Goal: Complete application form: Complete application form

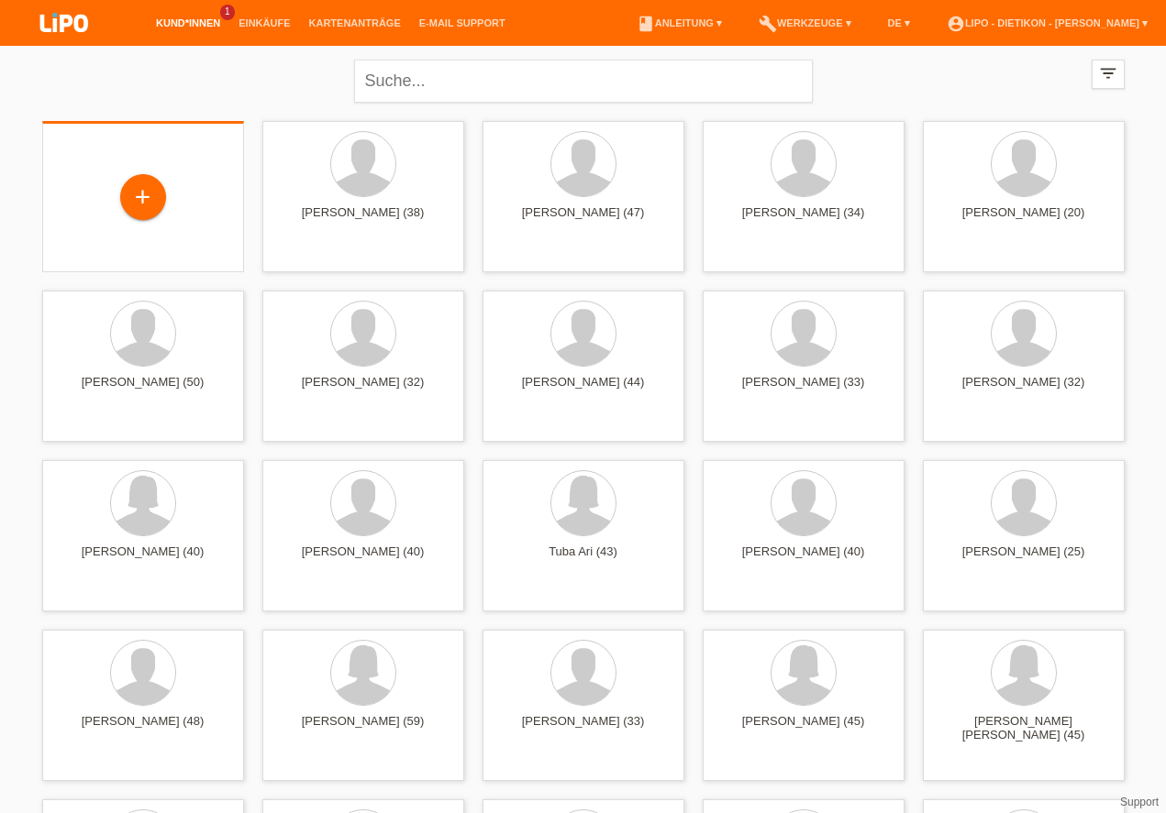
click at [90, 207] on div "+" at bounding box center [143, 198] width 172 height 49
click at [151, 207] on div "+" at bounding box center [143, 197] width 44 height 31
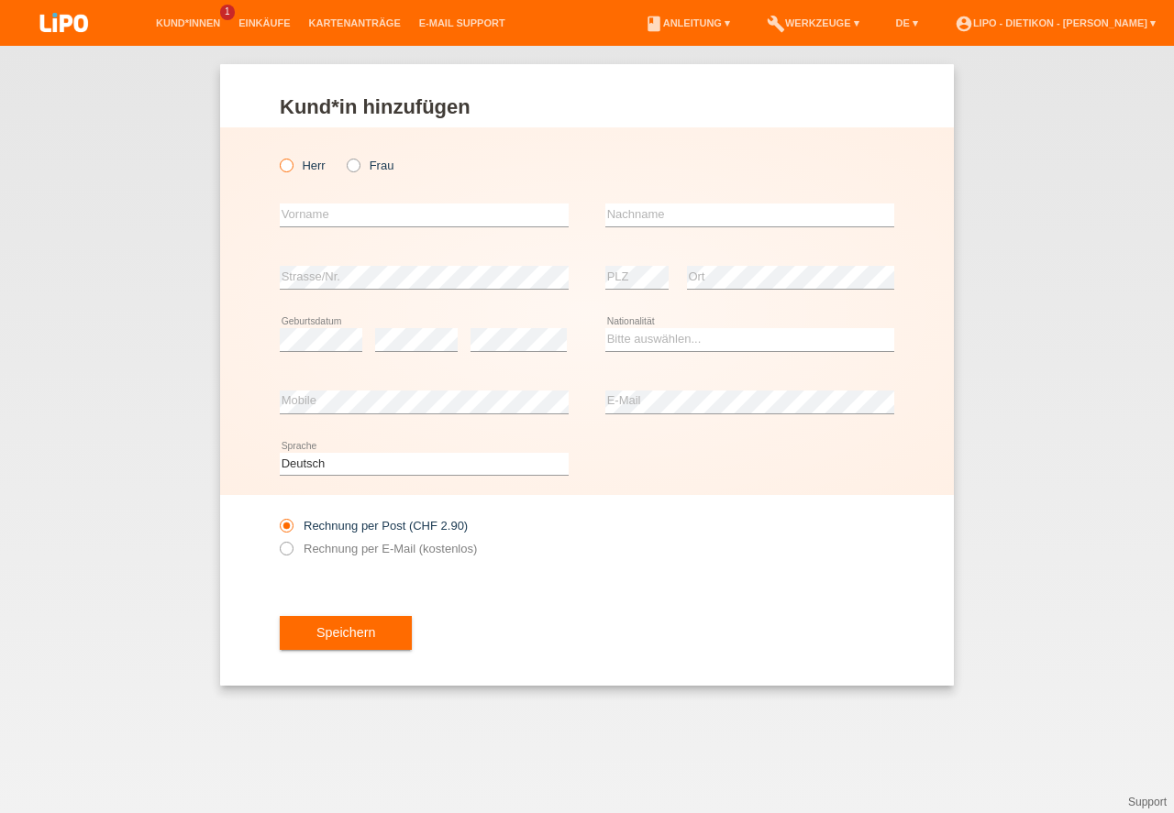
click at [301, 168] on label "Herr" at bounding box center [303, 166] width 46 height 14
click at [292, 168] on input "Herr" at bounding box center [286, 165] width 12 height 12
radio input "true"
click at [343, 214] on input "text" at bounding box center [424, 215] width 289 height 23
drag, startPoint x: 527, startPoint y: 218, endPoint x: 119, endPoint y: 218, distance: 408.1
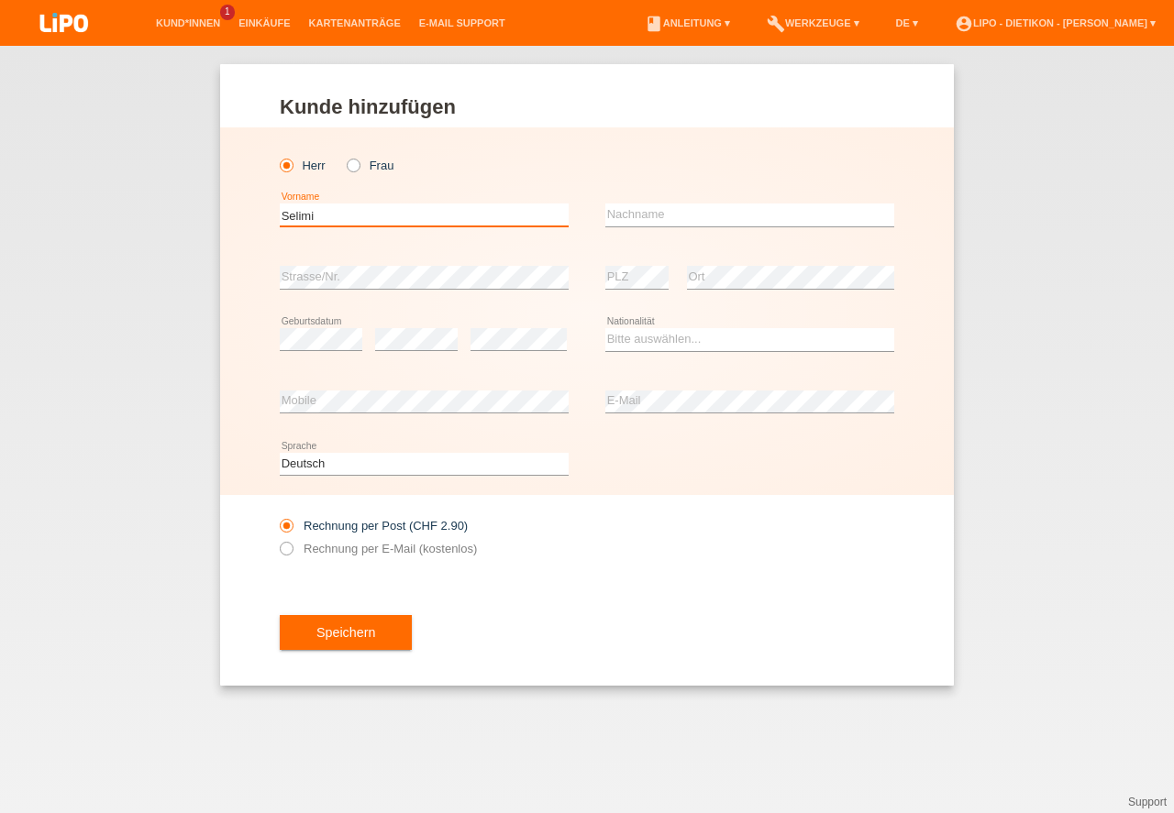
click at [280, 221] on input "Selimi" at bounding box center [424, 215] width 289 height 23
type input "Nderim"
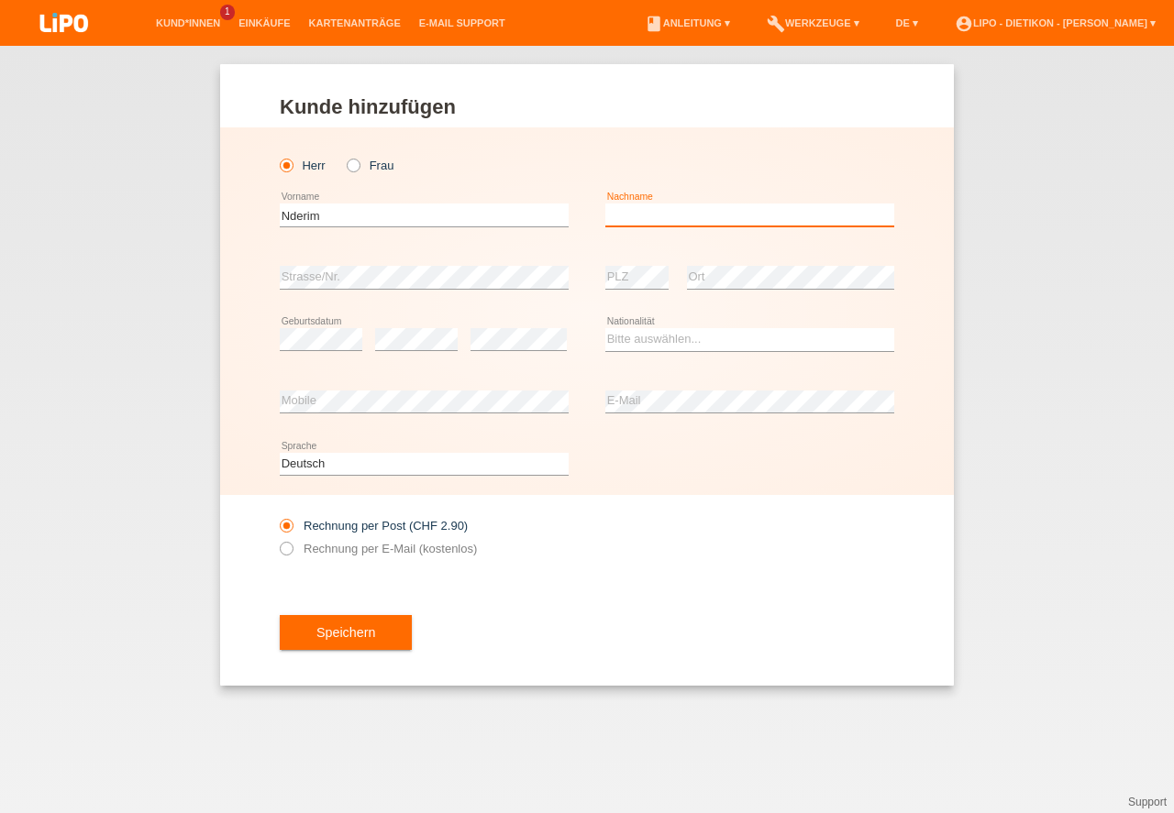
click at [633, 217] on input "text" at bounding box center [749, 215] width 289 height 23
type input "Selimi"
click at [391, 355] on div "error" at bounding box center [416, 340] width 83 height 62
click at [624, 337] on select "Bitte auswählen... Schweiz Deutschland Liechtenstein Österreich ------------ Af…" at bounding box center [749, 339] width 289 height 22
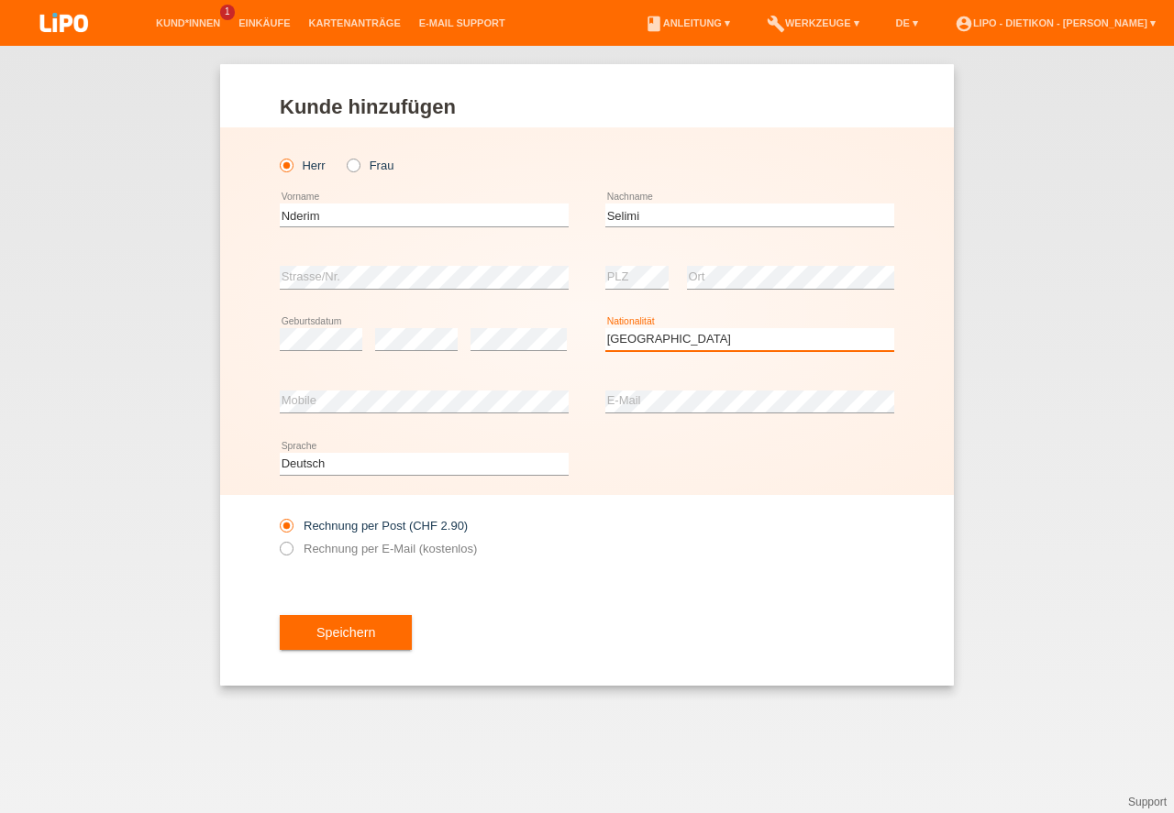
select select "IT"
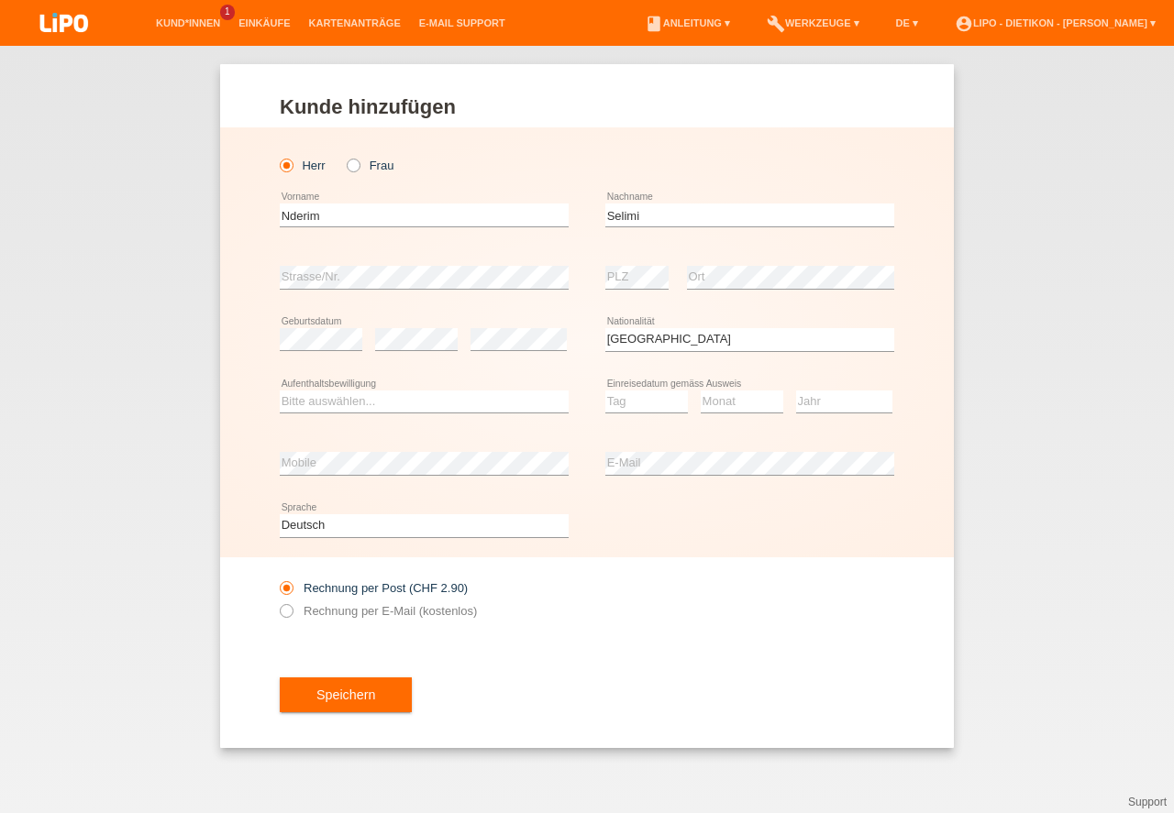
drag, startPoint x: 405, startPoint y: 380, endPoint x: 418, endPoint y: 404, distance: 27.9
click at [409, 391] on select "Bitte auswählen... C B B - Flüchtlingsstatus Andere" at bounding box center [424, 402] width 289 height 22
click at [418, 404] on select "Bitte auswählen... C B B - Flüchtlingsstatus Andere" at bounding box center [424, 402] width 289 height 22
select select "B"
click at [0, 0] on option "B" at bounding box center [0, 0] width 0 height 0
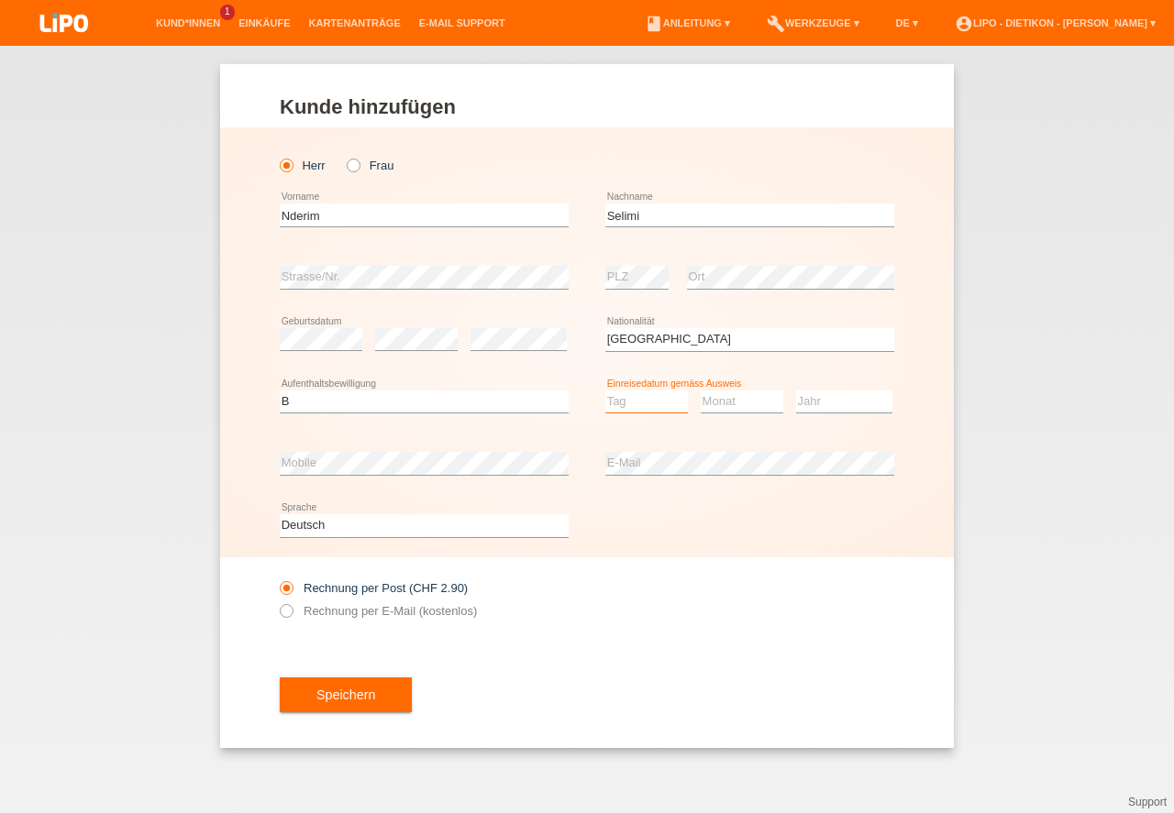
click at [662, 410] on select "Tag 01 02 03 04 05 06 07 08 09 10 11" at bounding box center [646, 402] width 83 height 22
click at [746, 408] on select "Monat 01 02 03 04 05 06 07 08 09 10 11" at bounding box center [742, 402] width 83 height 22
select select "12"
click at [746, 408] on select "Monat 01 02 03 04 05 06 07 08 09 10 11" at bounding box center [742, 402] width 83 height 22
select select "04"
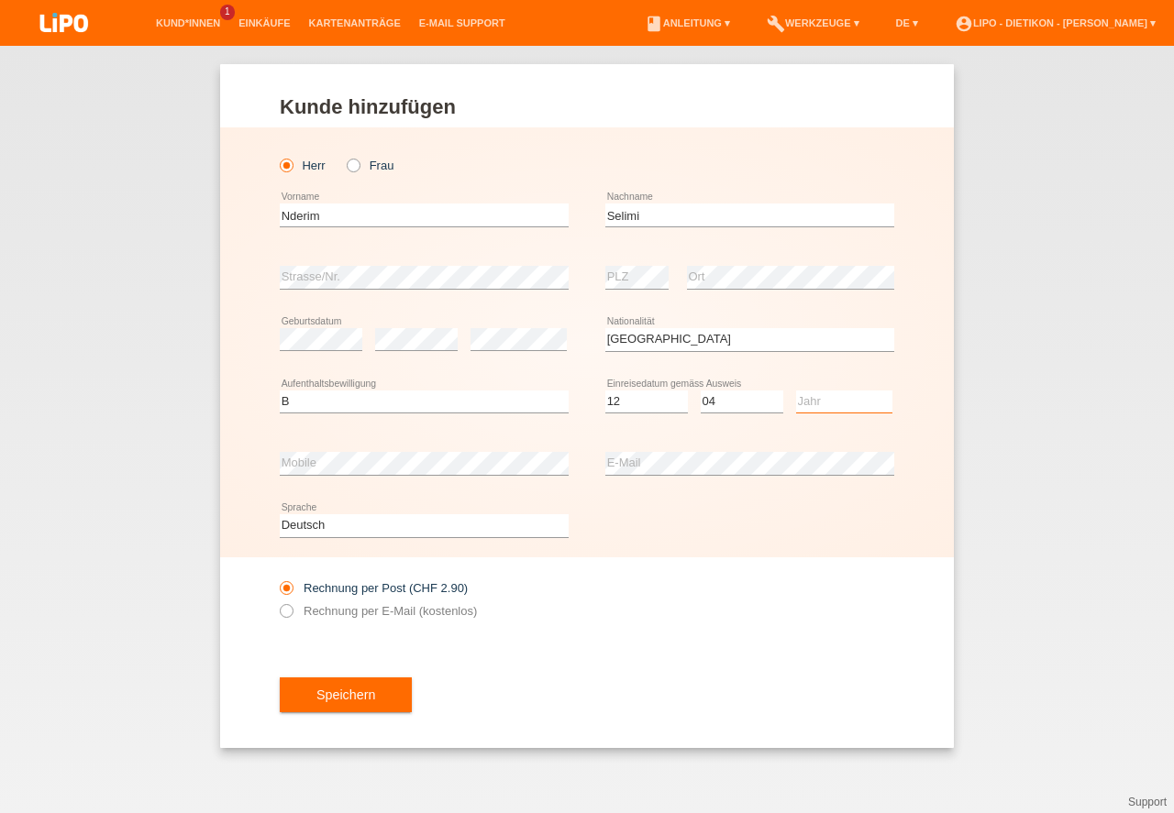
click at [868, 400] on select "Jahr 2025 2024 2023 2022 2021 2020 2019 2018 2017 2016 2015 2014 2013 2012 2011…" at bounding box center [844, 402] width 96 height 22
select select "2019"
click at [405, 618] on label "Rechnung per E-Mail (kostenlos)" at bounding box center [378, 611] width 197 height 14
click at [292, 618] on input "Rechnung per E-Mail (kostenlos)" at bounding box center [286, 615] width 12 height 23
radio input "true"
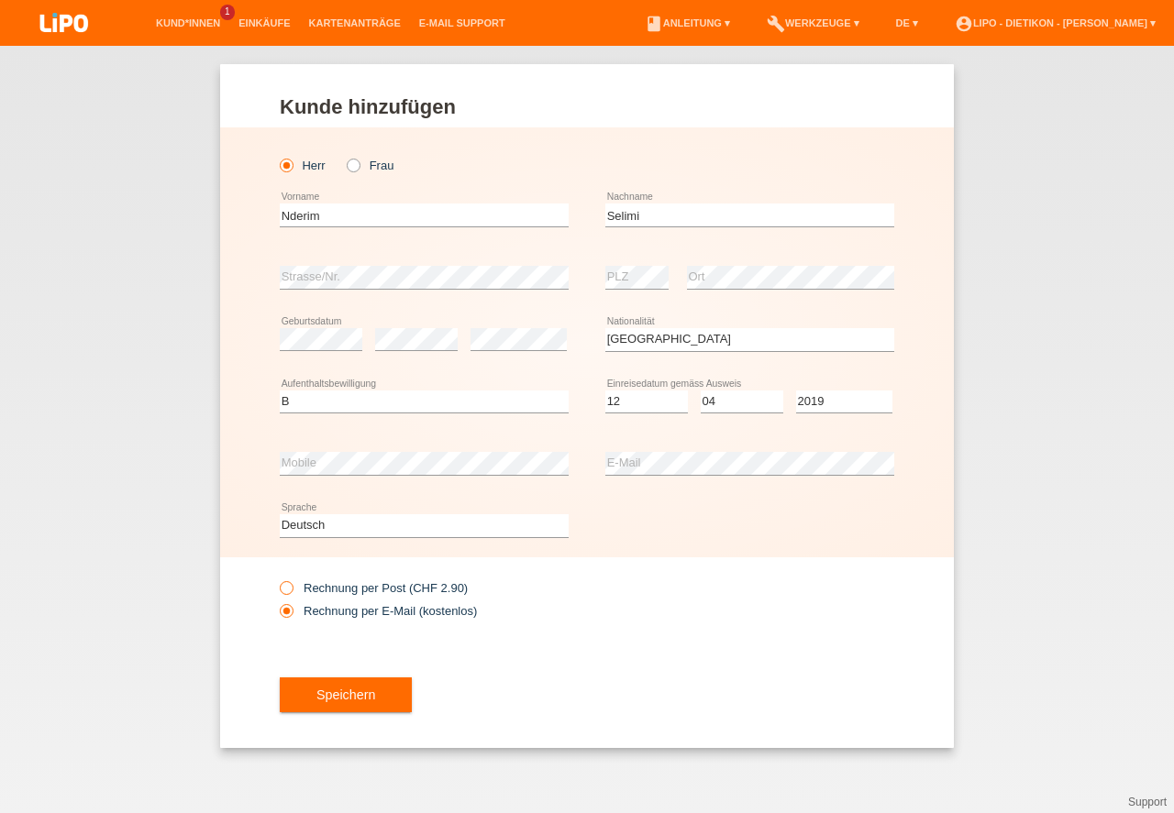
click at [439, 593] on label "Rechnung per Post (CHF 2.90)" at bounding box center [374, 588] width 188 height 14
click at [292, 593] on input "Rechnung per Post (CHF 2.90)" at bounding box center [286, 592] width 12 height 23
radio input "true"
click at [383, 699] on button "Speichern" at bounding box center [346, 695] width 132 height 35
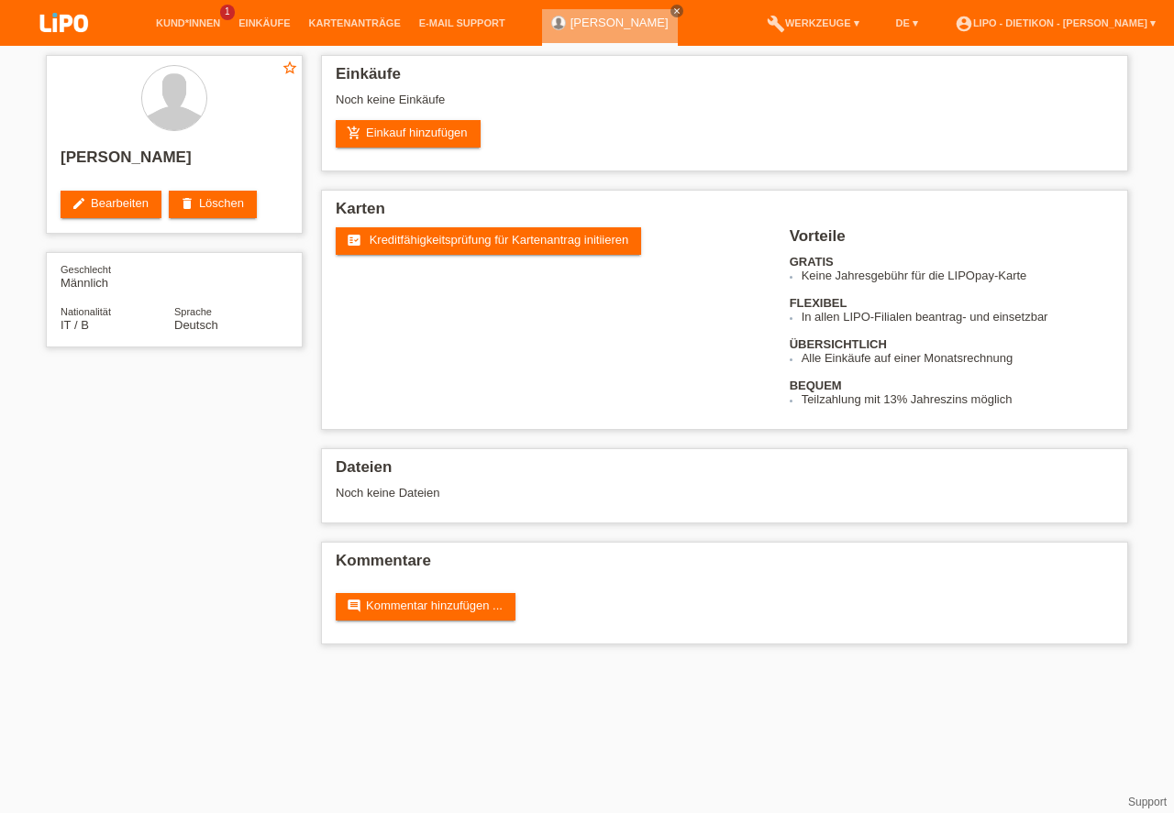
click at [554, 252] on link "fact_check Kreditfähigkeitsprüfung für Kartenantrag initiieren" at bounding box center [488, 241] width 305 height 28
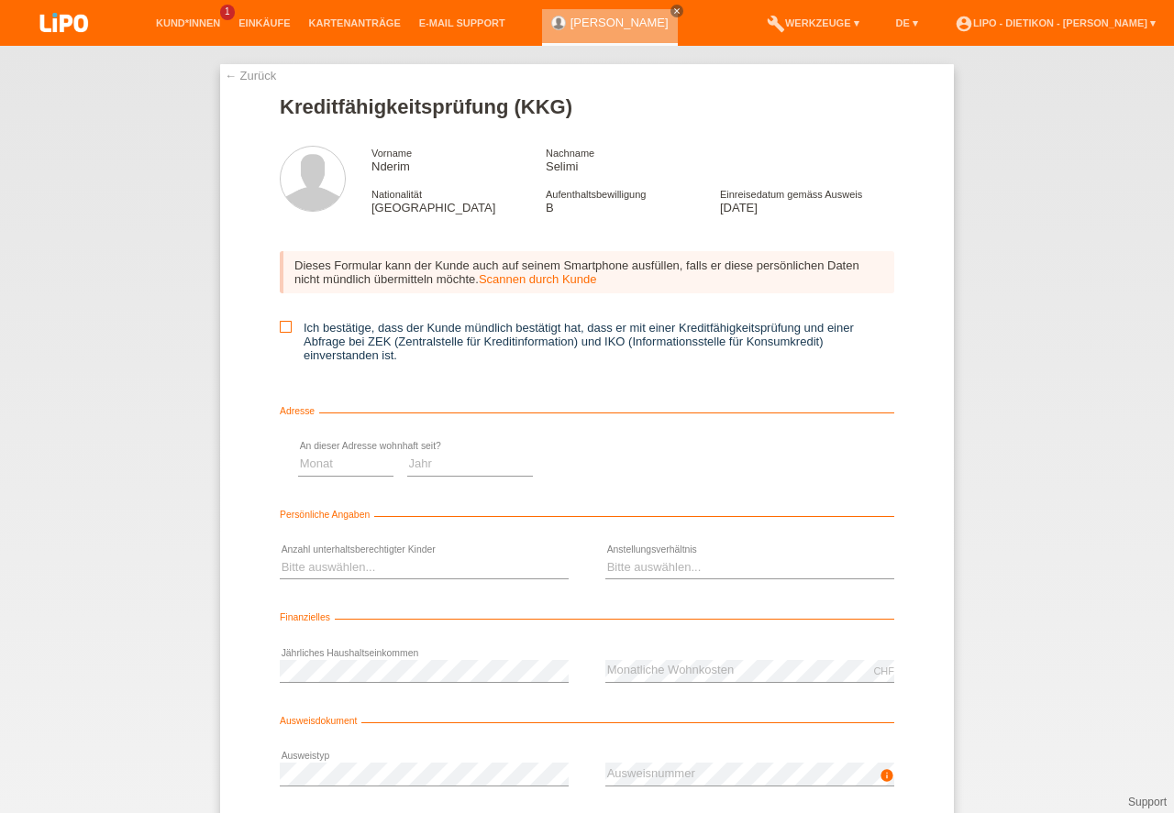
click at [429, 335] on label "Ich bestätige, dass der Kunde mündlich bestätigt hat, dass er mit einer Kreditf…" at bounding box center [587, 341] width 614 height 41
click at [292, 333] on input "Ich bestätige, dass der Kunde mündlich bestätigt hat, dass er mit einer Kreditf…" at bounding box center [286, 327] width 12 height 12
checkbox input "true"
click at [657, 468] on select "Monat 01 02 03 04 05 06 07 08 09 10" at bounding box center [652, 464] width 95 height 22
click at [718, 462] on select "Jahr 2025 2024 2023 2022 2021 2020 2019 2018 2017 2016 2015 2014 2013 2012 2011…" at bounding box center [777, 464] width 127 height 22
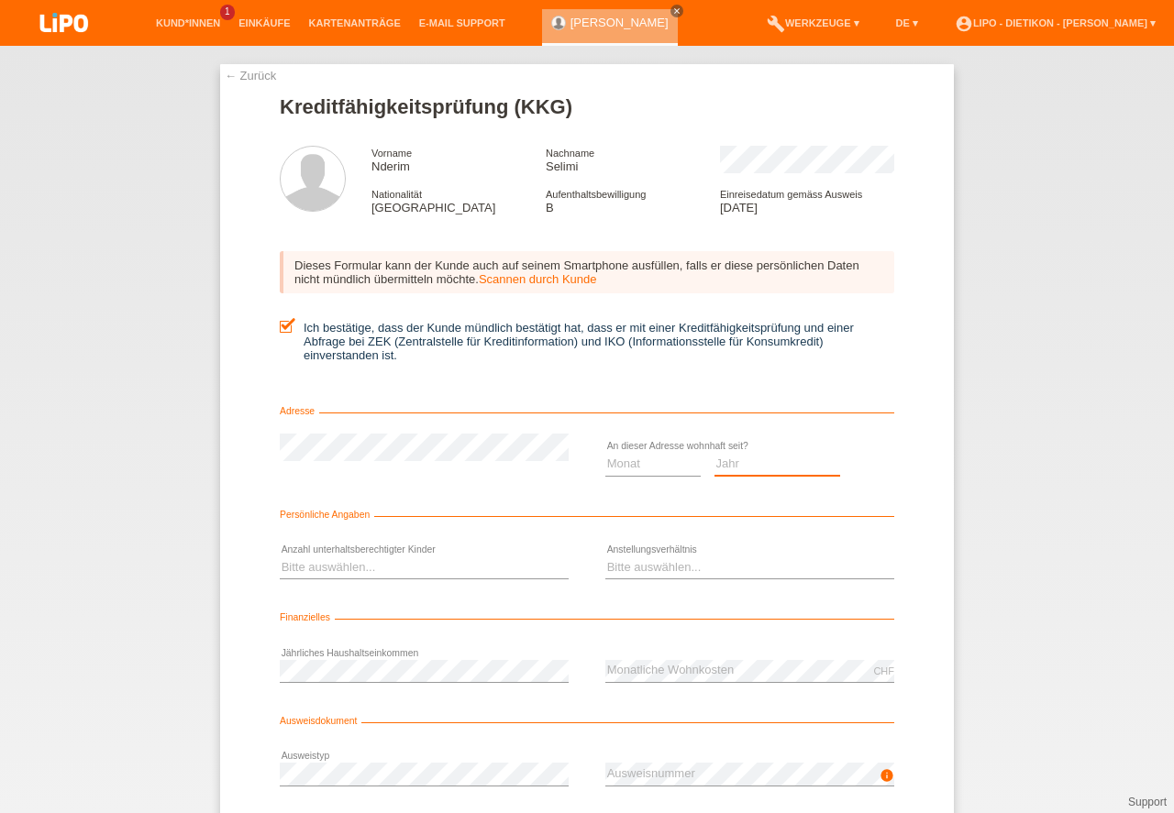
click at [718, 462] on select "Jahr 2025 2024 2023 2022 2021 2020 2019 2018 2017 2016 2015 2014 2013 2012 2011…" at bounding box center [777, 464] width 127 height 22
select select "2025"
click at [0, 0] on option "2025" at bounding box center [0, 0] width 0 height 0
click at [669, 465] on select "Monat 01 02 03 04 05 06 07 08 09 10" at bounding box center [652, 464] width 95 height 22
select select "07"
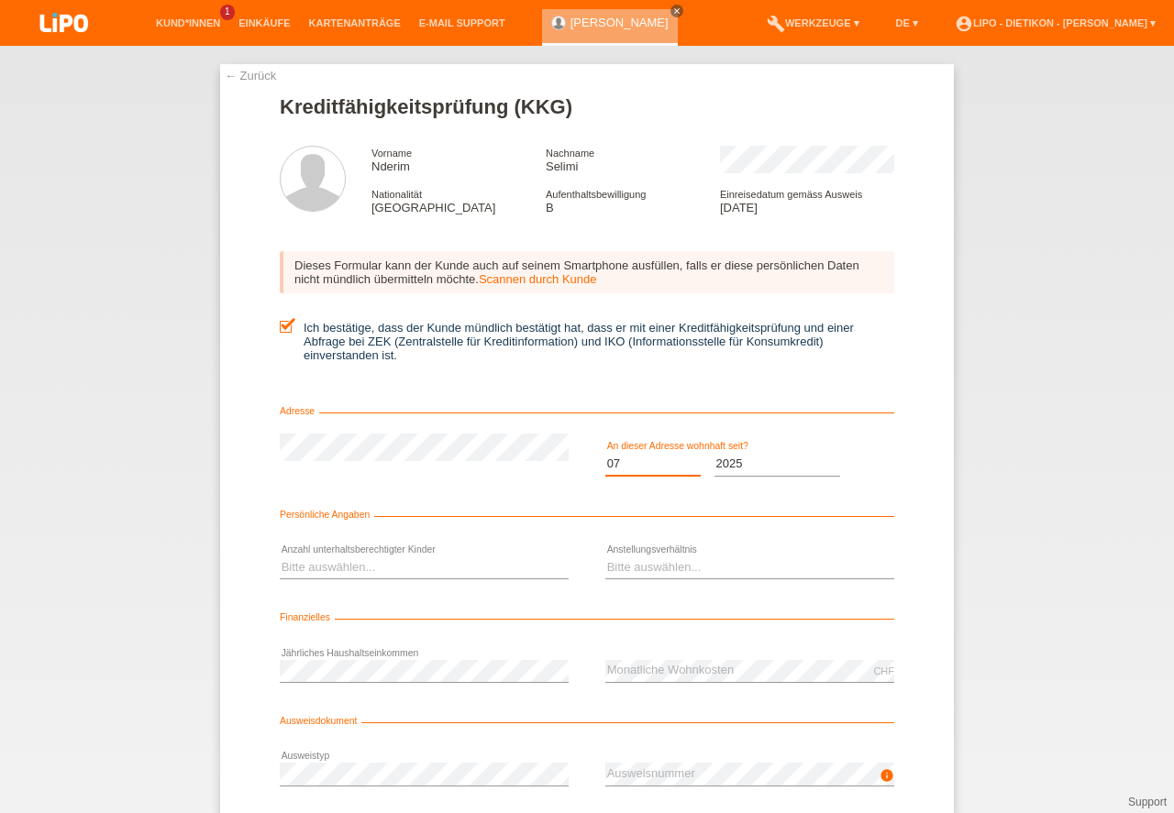
click at [0, 0] on option "07" at bounding box center [0, 0] width 0 height 0
click at [440, 571] on select "Bitte auswählen... 0 1 2 3 4 5 6 7 8 9" at bounding box center [424, 568] width 289 height 22
select select "1"
click at [0, 0] on option "1" at bounding box center [0, 0] width 0 height 0
drag, startPoint x: 635, startPoint y: 563, endPoint x: 640, endPoint y: 574, distance: 11.9
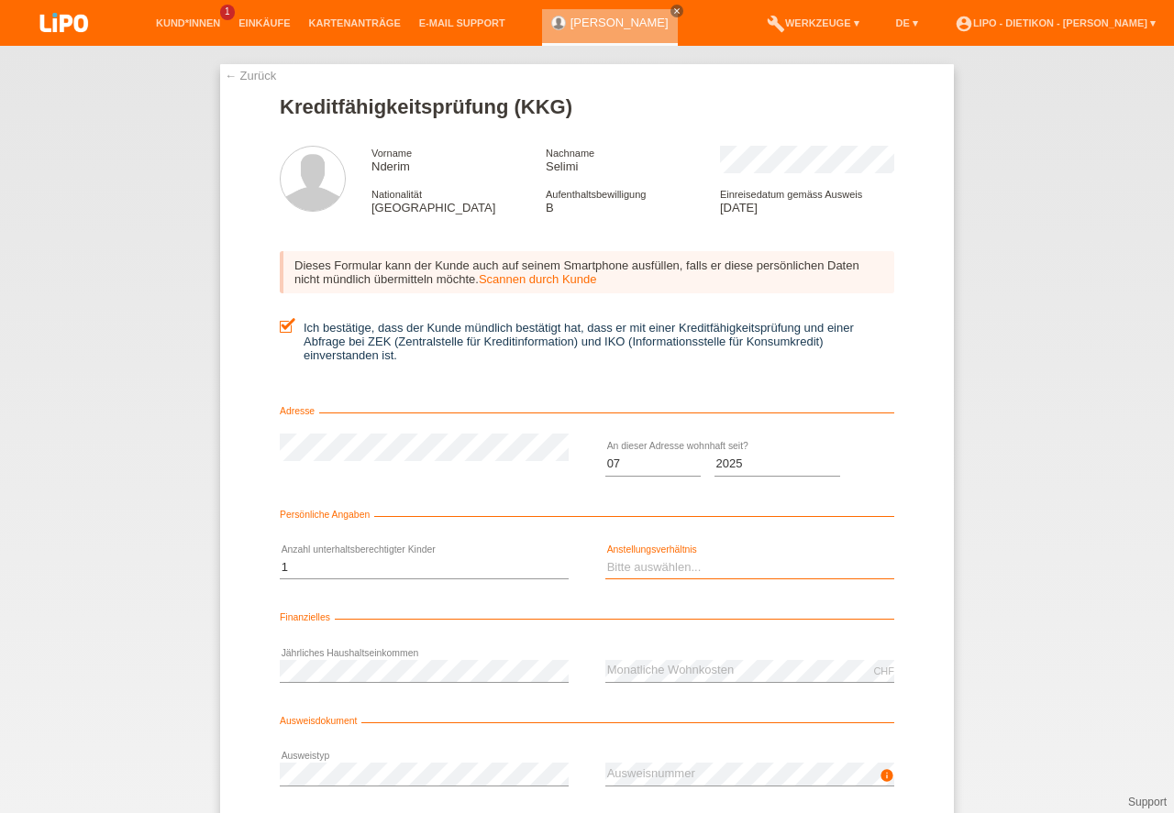
click at [635, 565] on select "Bitte auswählen... Unbefristet Befristet Lehrling/Student Pensioniert Nicht arb…" at bounding box center [749, 568] width 289 height 22
select select "UNLIMITED"
click at [0, 0] on option "Unbefristet" at bounding box center [0, 0] width 0 height 0
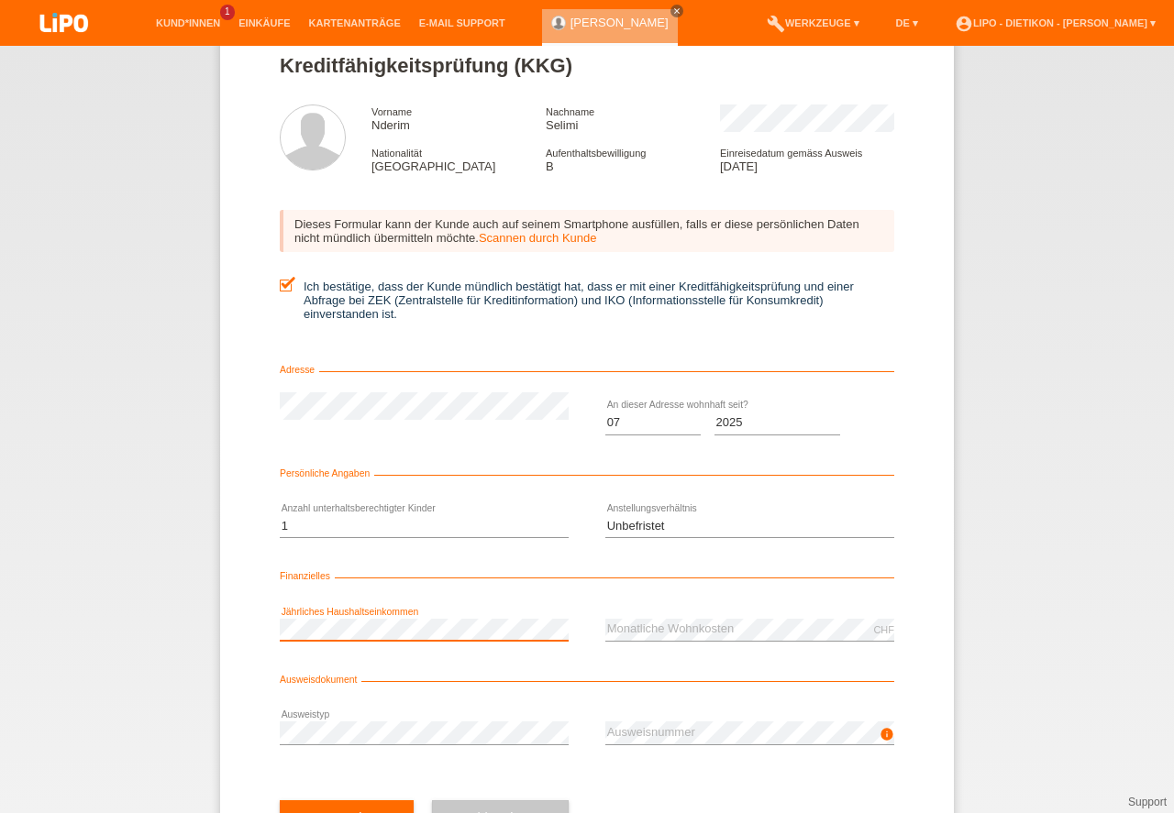
scroll to position [121, 0]
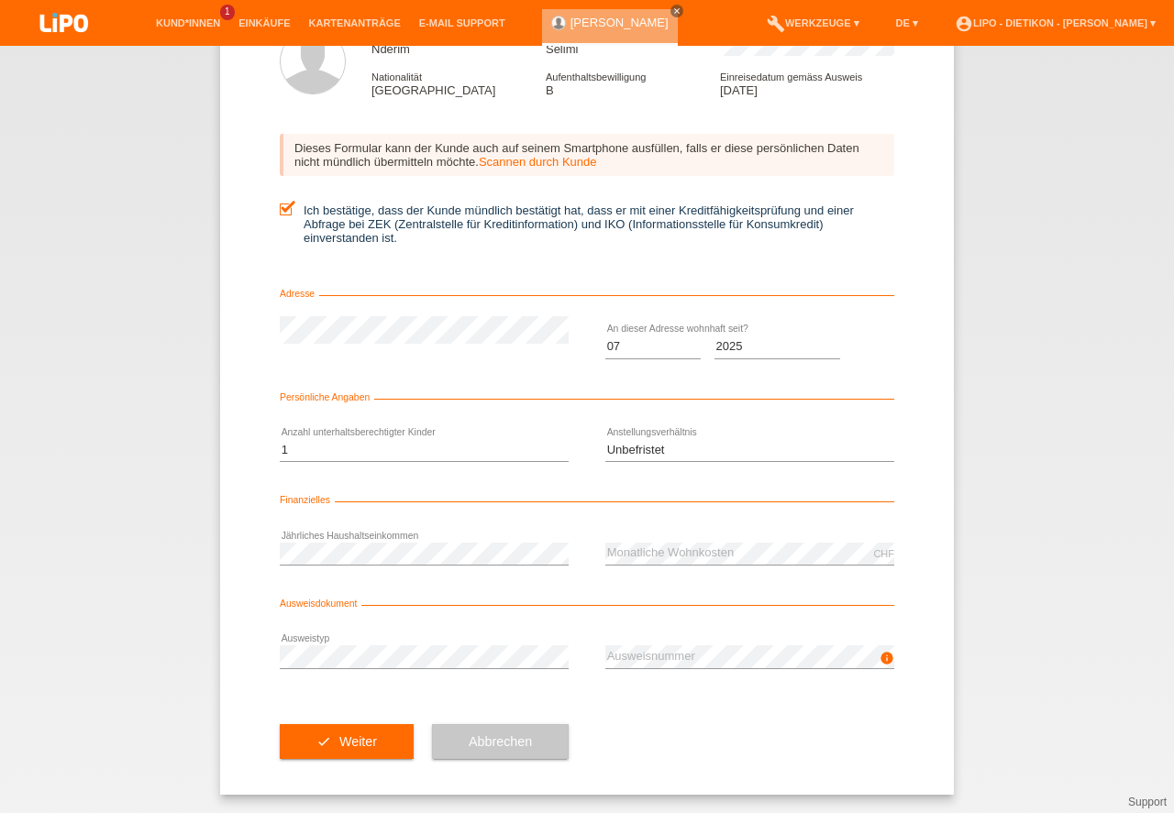
click at [493, 669] on icon at bounding box center [424, 669] width 289 height 1
click at [370, 749] on button "check Weiter" at bounding box center [347, 741] width 134 height 35
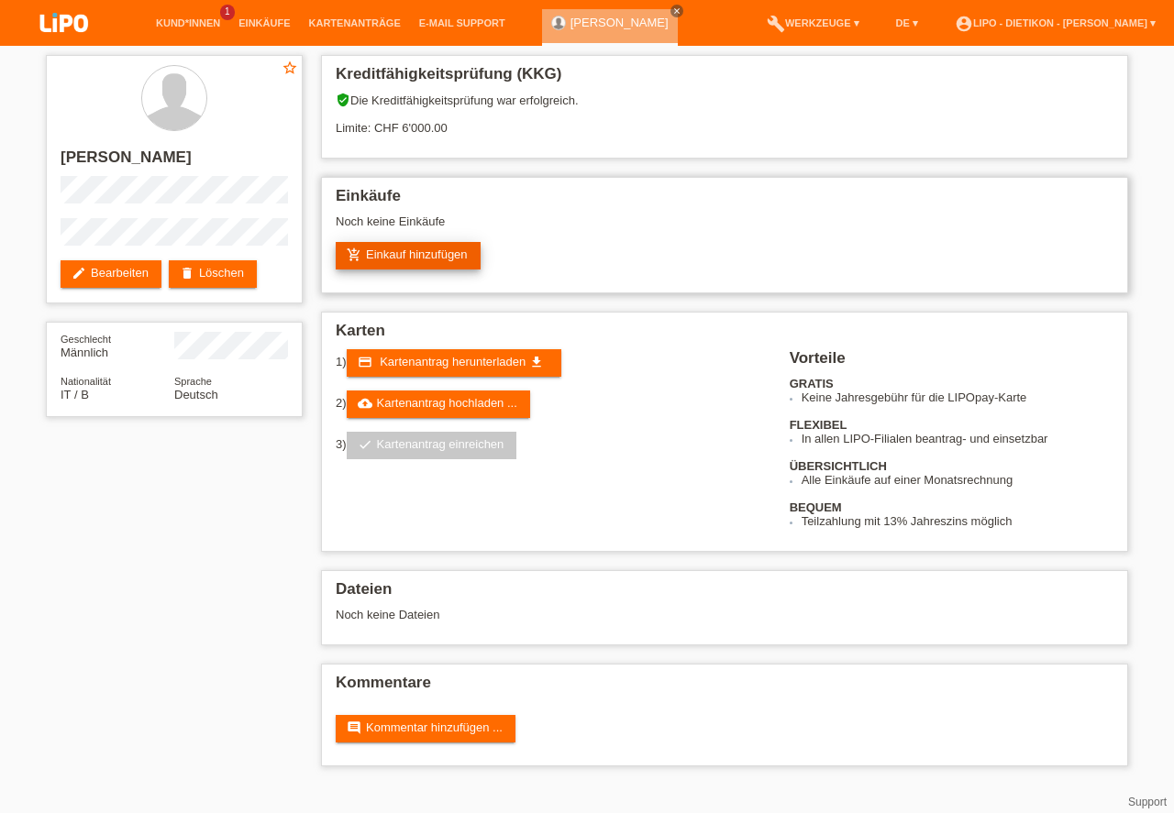
click at [437, 250] on link "add_shopping_cart Einkauf hinzufügen" at bounding box center [408, 256] width 145 height 28
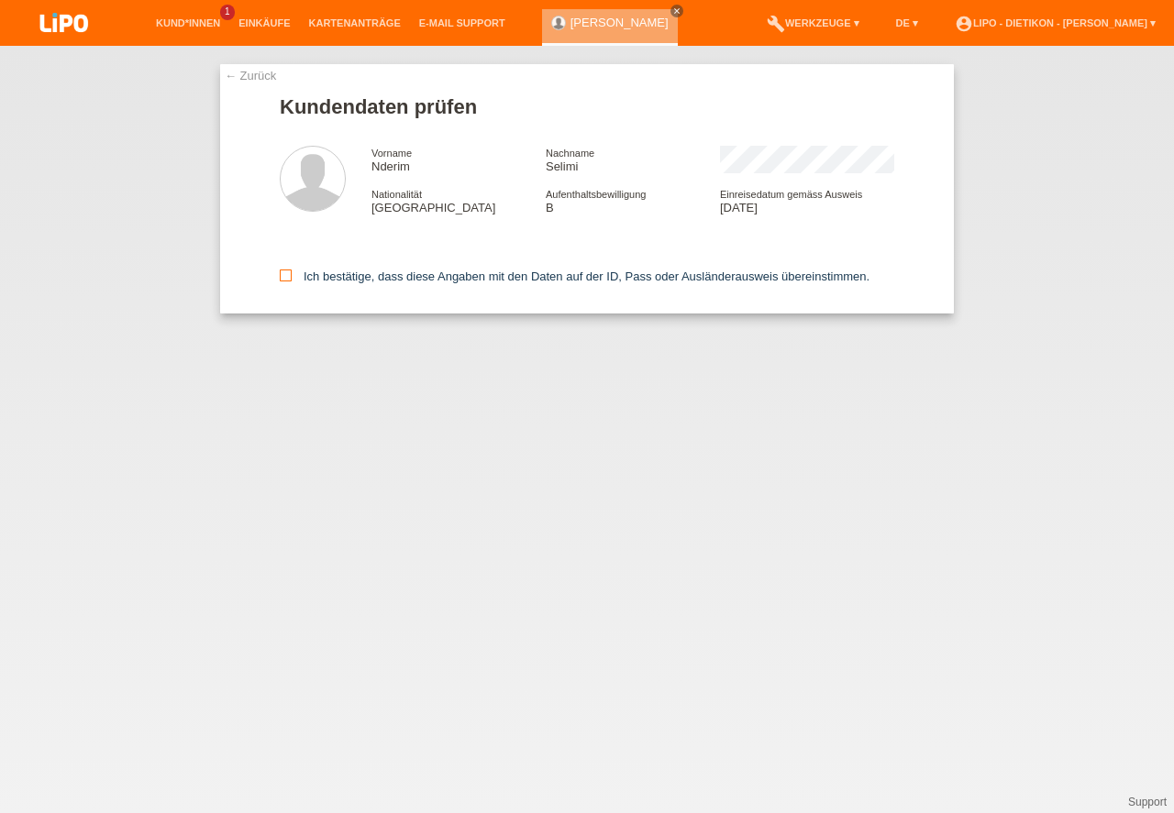
click at [306, 281] on label "Ich bestätige, dass diese Angaben mit den Daten auf der ID, Pass oder Ausländer…" at bounding box center [575, 277] width 590 height 14
click at [292, 281] on input "Ich bestätige, dass diese Angaben mit den Daten auf der ID, Pass oder Ausländer…" at bounding box center [286, 276] width 12 height 12
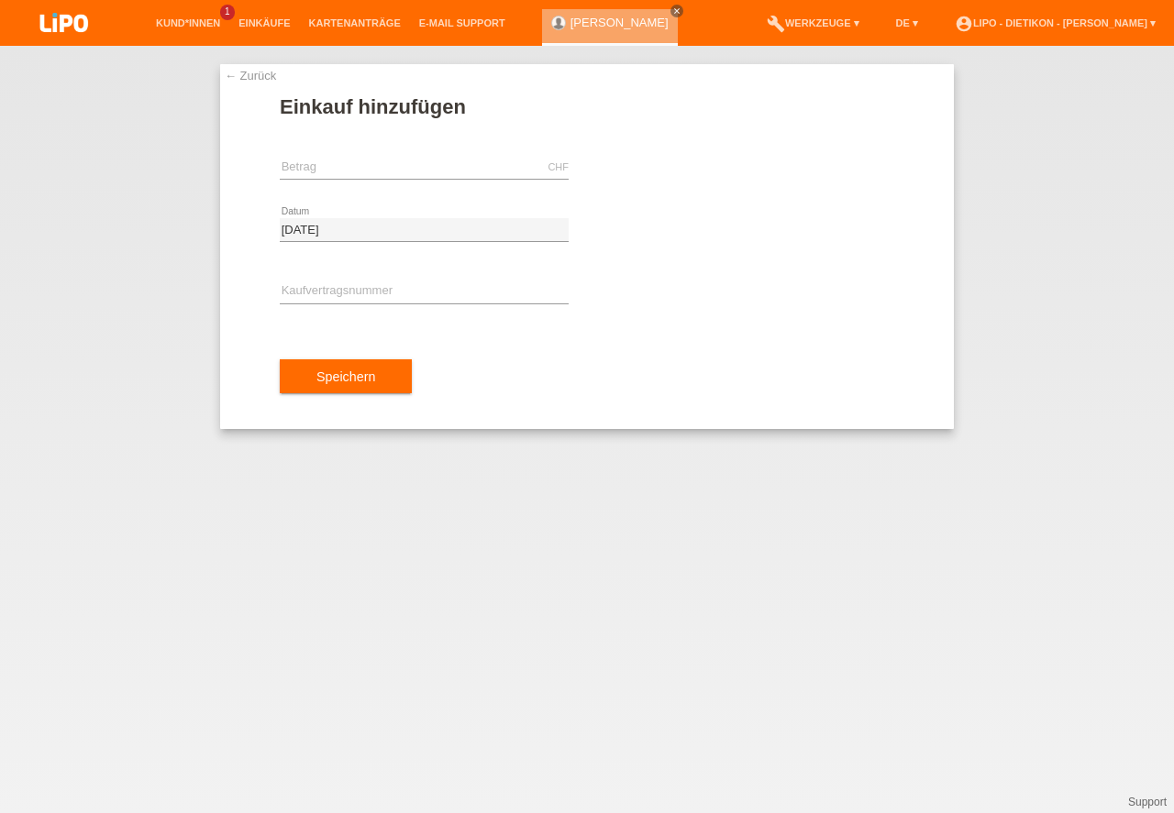
click at [402, 169] on input "text" at bounding box center [424, 167] width 289 height 23
type input "259.10"
click at [317, 281] on div "error Kaufvertragsnummer" at bounding box center [424, 292] width 289 height 62
click at [315, 294] on input "text" at bounding box center [424, 292] width 289 height 23
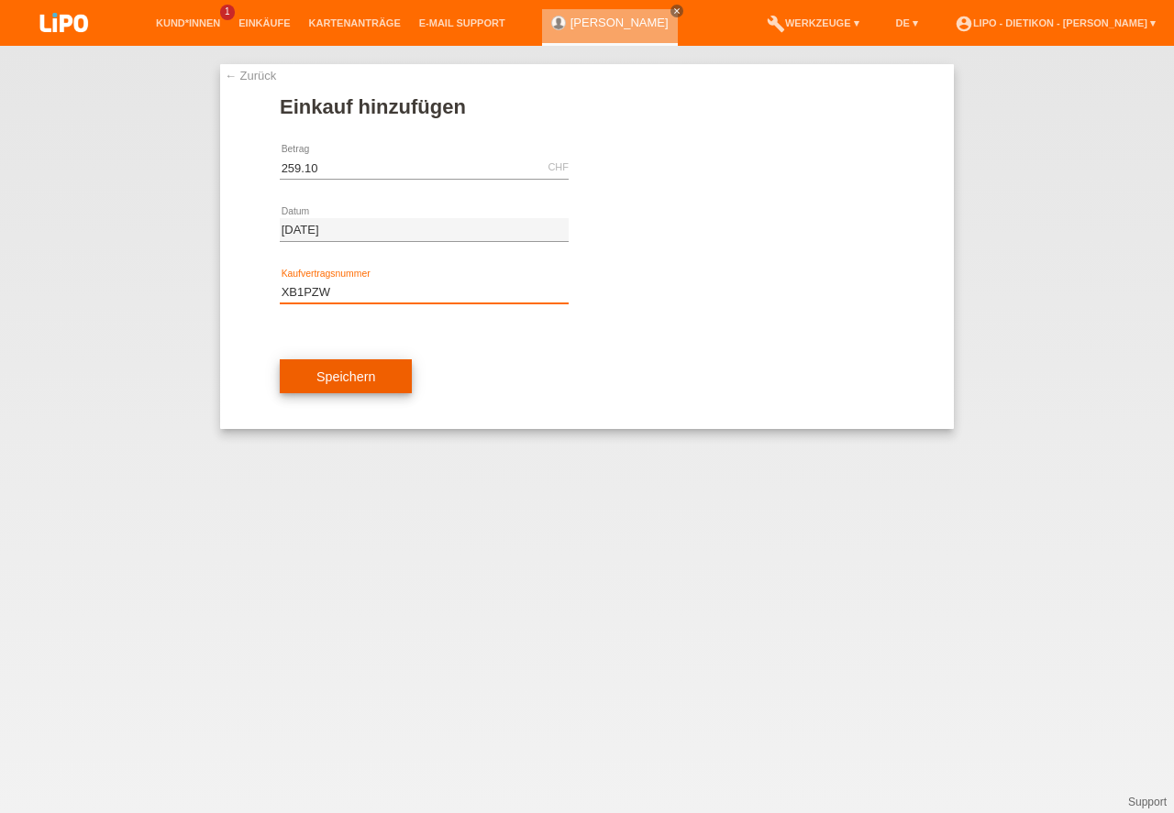
type input "XB1PZW"
click at [386, 394] on button "Speichern" at bounding box center [346, 376] width 132 height 35
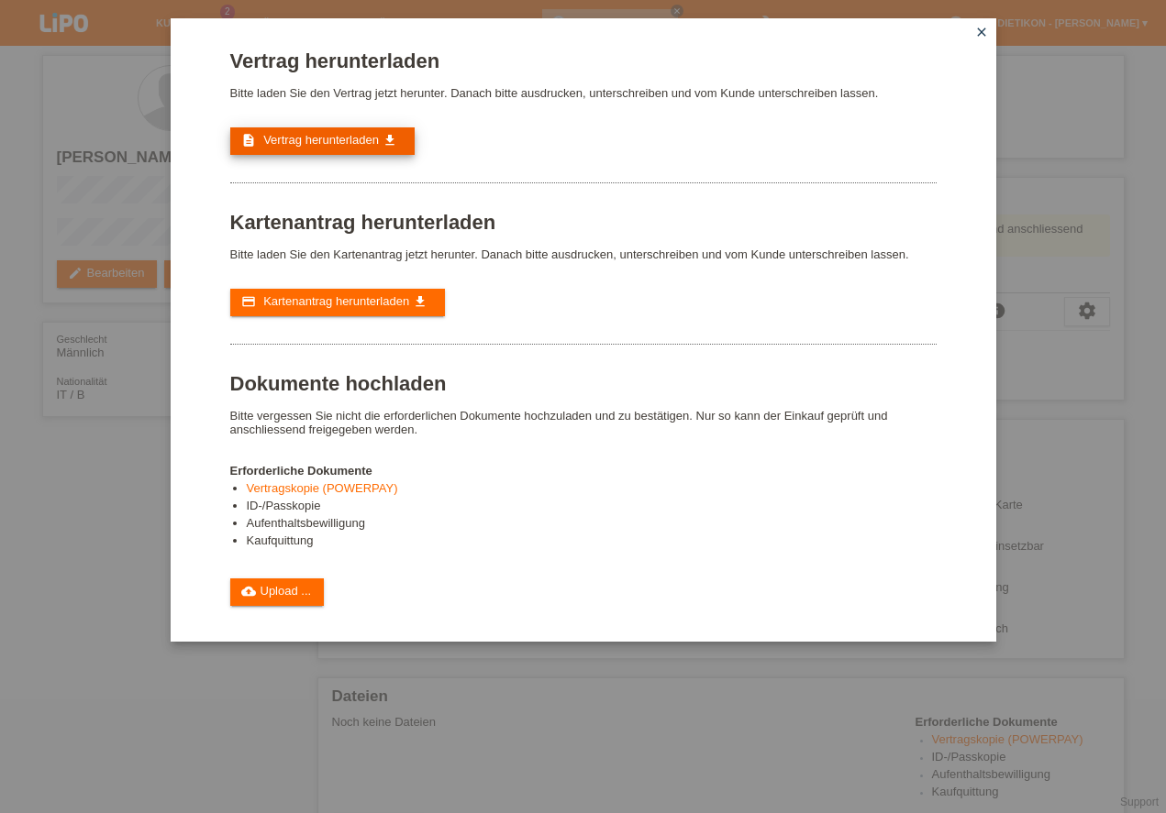
click at [349, 133] on link "description Vertrag herunterladen get_app" at bounding box center [322, 141] width 184 height 28
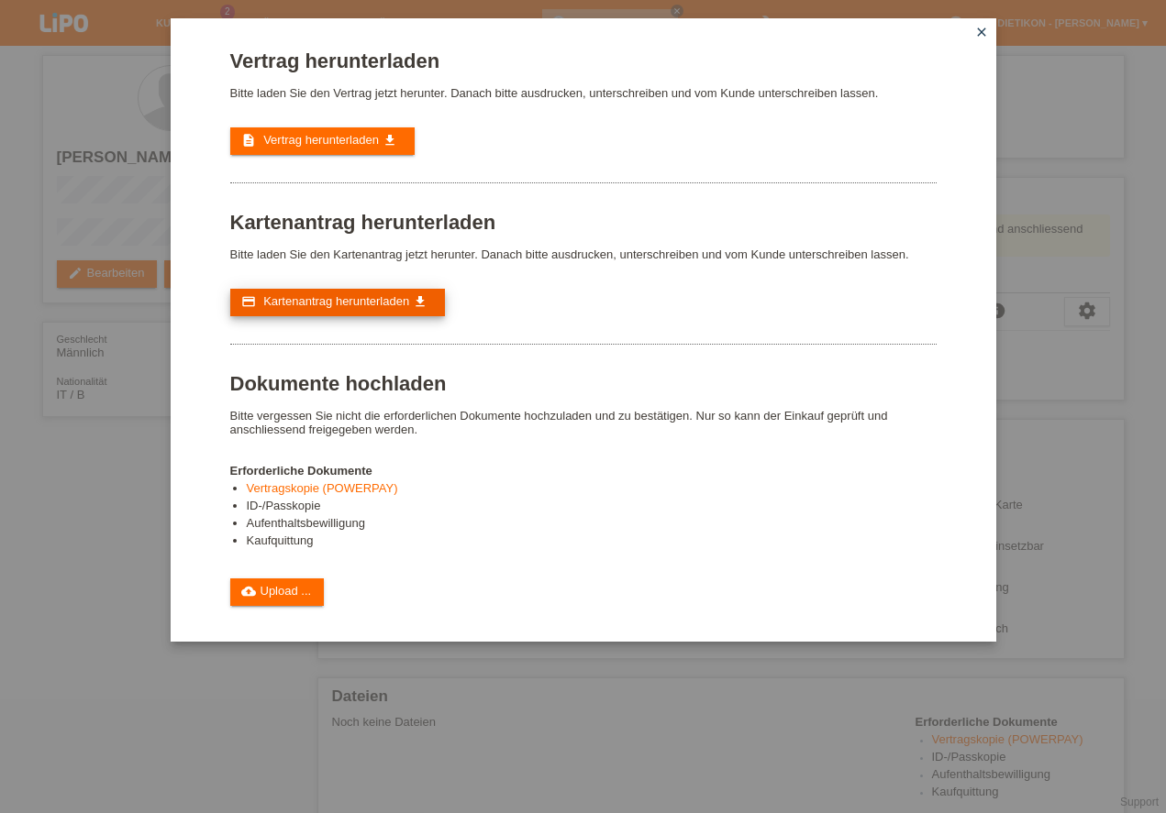
click at [383, 303] on span "Kartenantrag herunterladen" at bounding box center [336, 301] width 146 height 14
click at [293, 602] on link "cloud_upload Upload ..." at bounding box center [277, 593] width 94 height 28
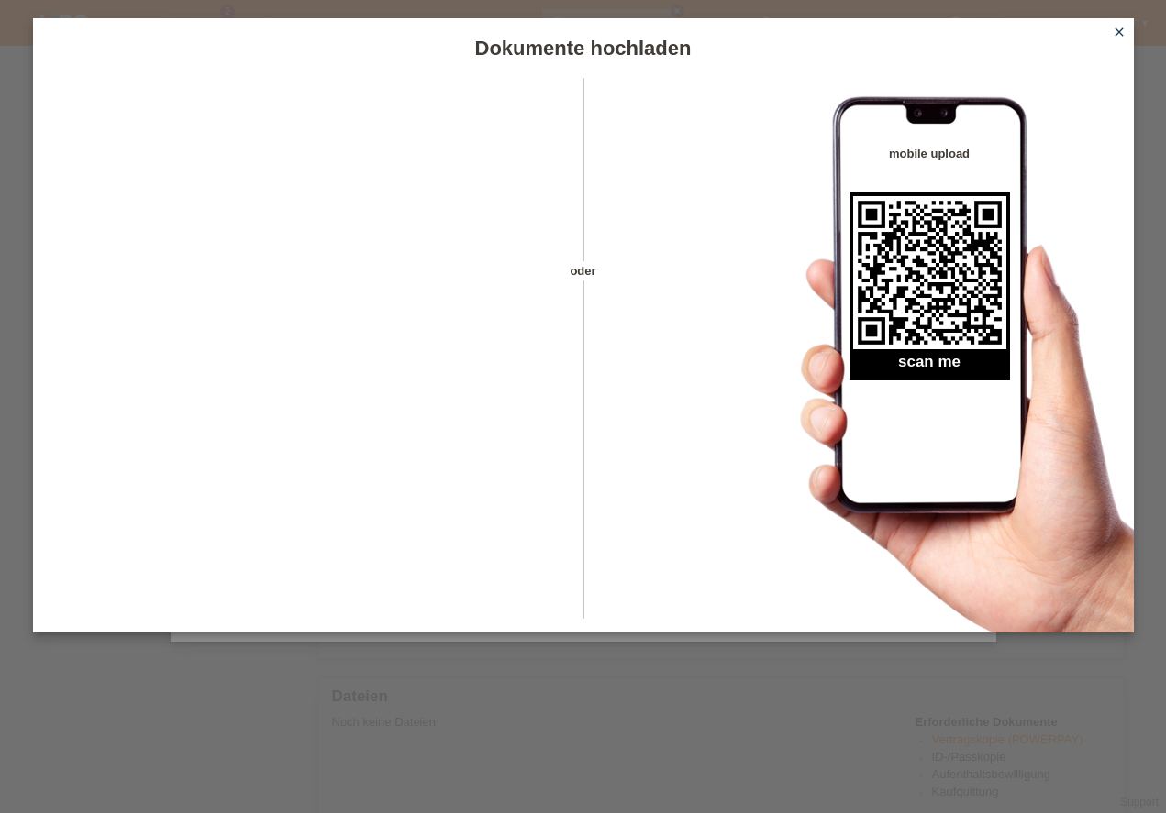
click at [1119, 36] on icon "close" at bounding box center [1118, 32] width 15 height 15
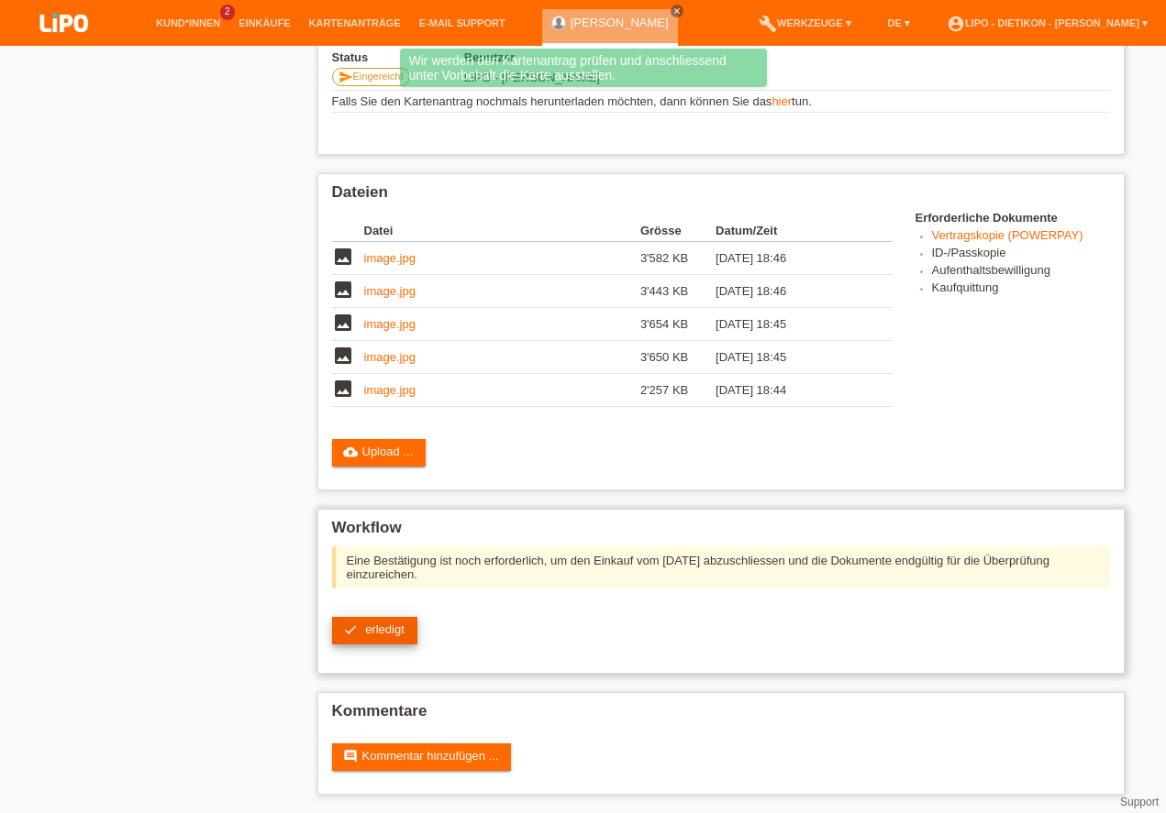
scroll to position [395, 0]
click at [380, 642] on link "check erledigt" at bounding box center [374, 631] width 85 height 28
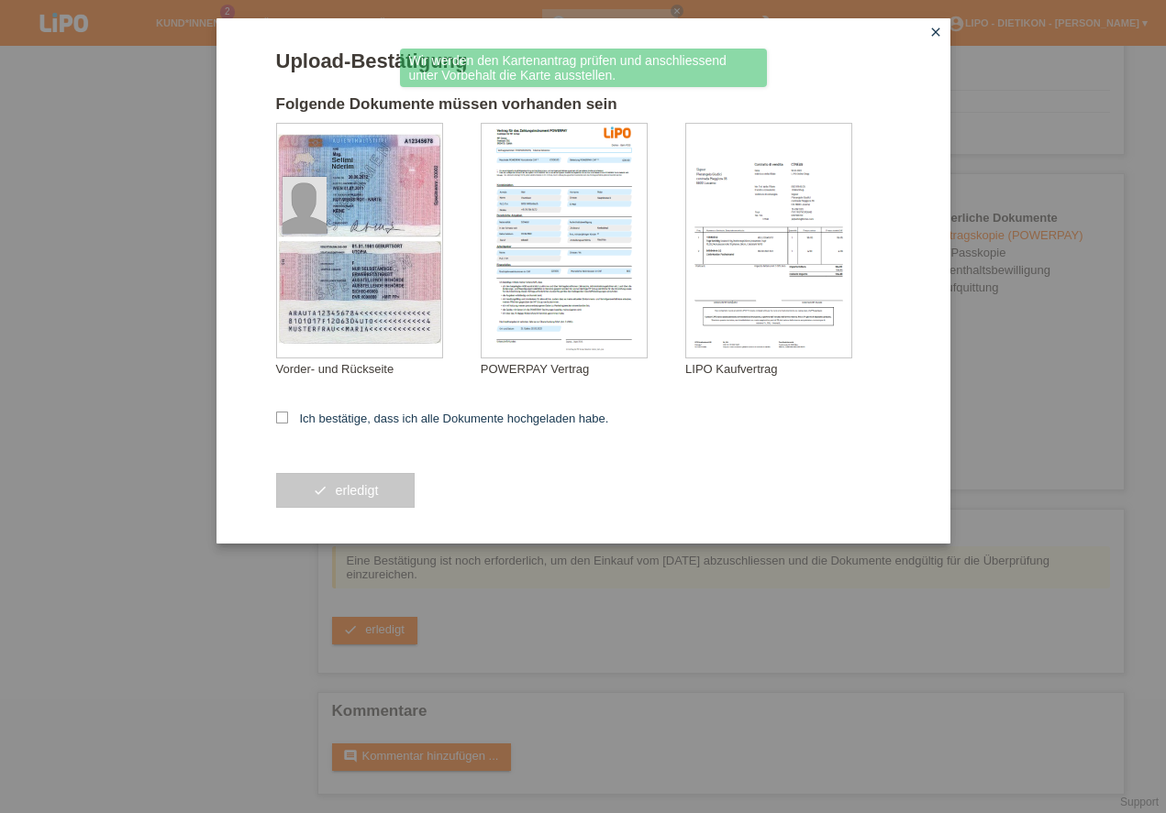
click at [399, 427] on form "Upload-Bestätigung Folgende Dokumente müssen vorhanden sein Selimi Nderim Vorde…" at bounding box center [583, 297] width 614 height 494
click at [397, 425] on label "Ich bestätige, dass ich alle Dokumente hochgeladen habe." at bounding box center [442, 419] width 333 height 14
click at [288, 424] on input "Ich bestätige, dass ich alle Dokumente hochgeladen habe." at bounding box center [282, 418] width 12 height 12
checkbox input "true"
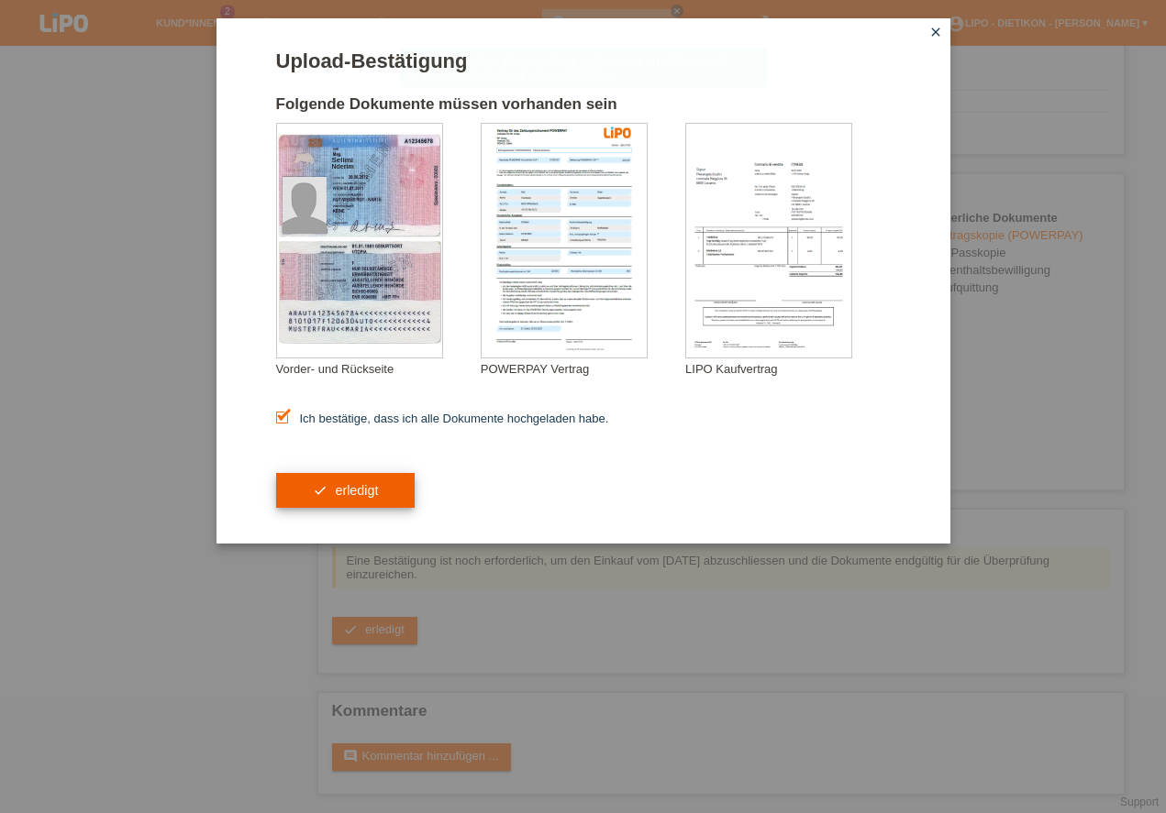
click at [390, 501] on button "check erledigt" at bounding box center [345, 490] width 139 height 35
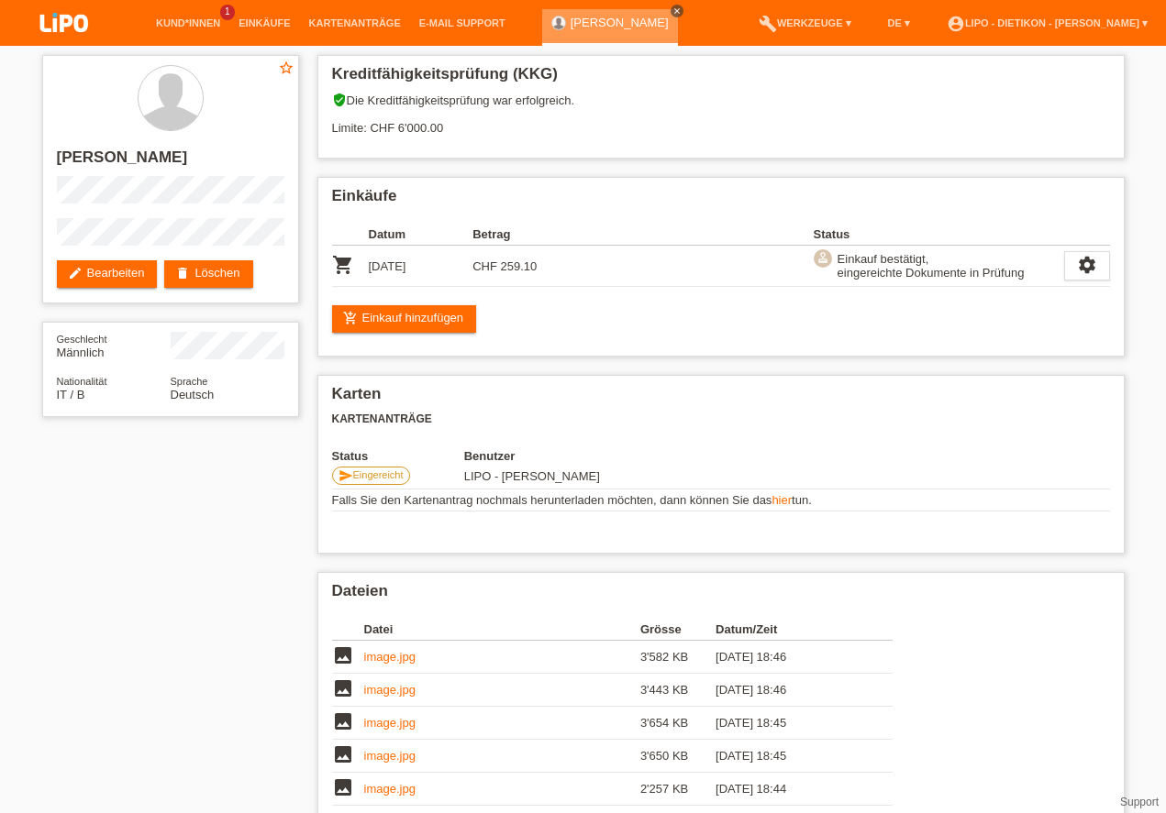
click at [672, 11] on icon "close" at bounding box center [676, 10] width 9 height 9
